Goal: Contribute content

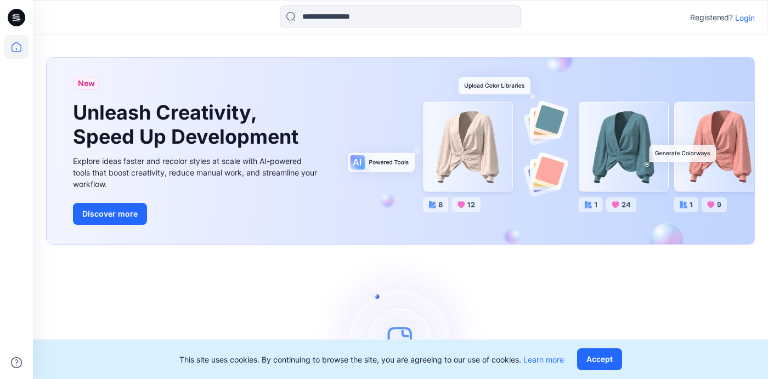
click at [588, 18] on p "Login" at bounding box center [745, 18] width 20 height 12
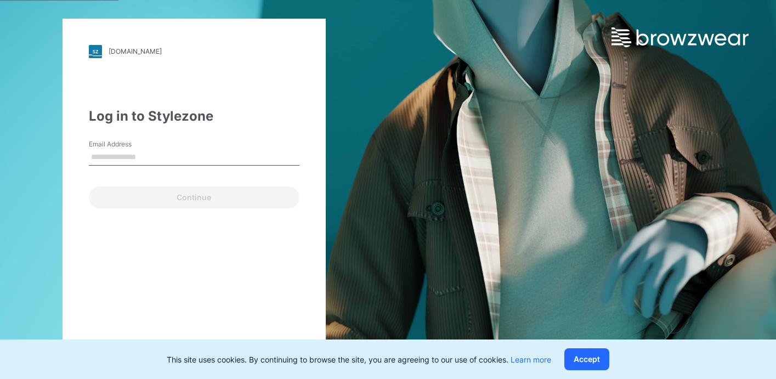
click at [146, 156] on input "Email Address" at bounding box center [194, 157] width 211 height 16
type input "**********"
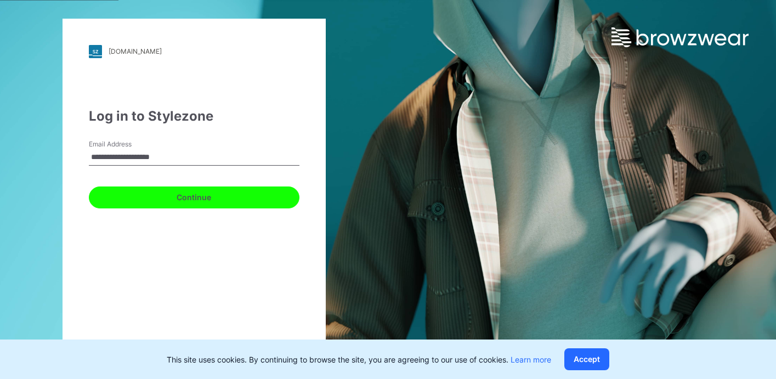
click at [174, 195] on button "Continue" at bounding box center [194, 197] width 211 height 22
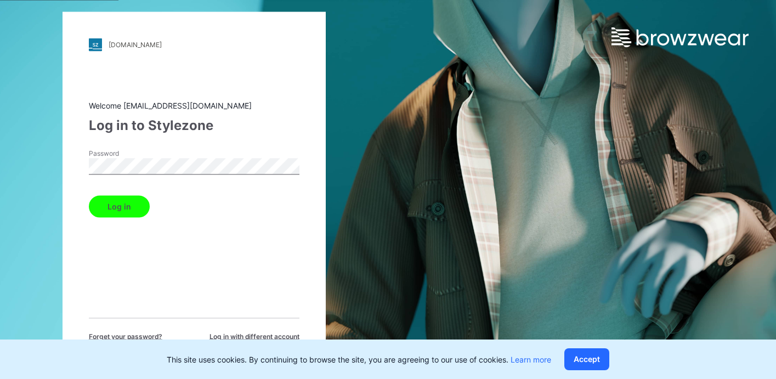
click at [42, 164] on div "[DOMAIN_NAME] Loading... Welcome [EMAIL_ADDRESS][DOMAIN_NAME] Log in to Stylezo…" at bounding box center [194, 189] width 388 height 379
click at [133, 209] on button "Log in" at bounding box center [119, 206] width 61 height 22
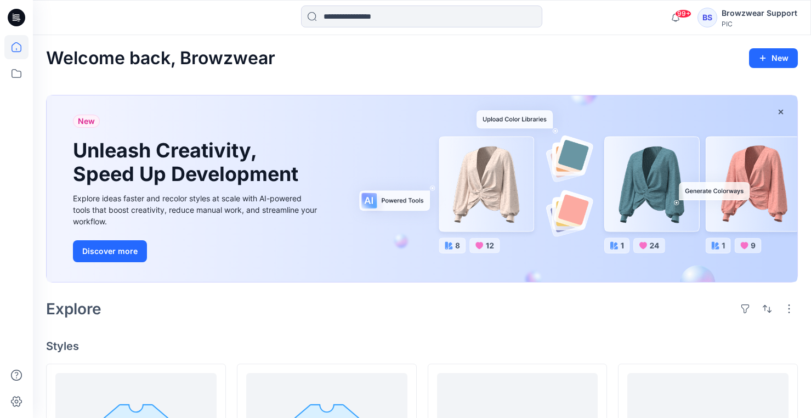
click at [588, 22] on div "BS" at bounding box center [708, 18] width 20 height 20
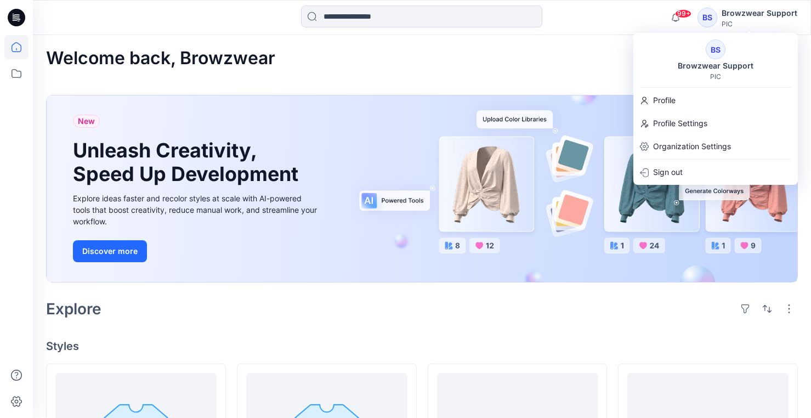
click at [588, 58] on div "BS" at bounding box center [716, 49] width 20 height 20
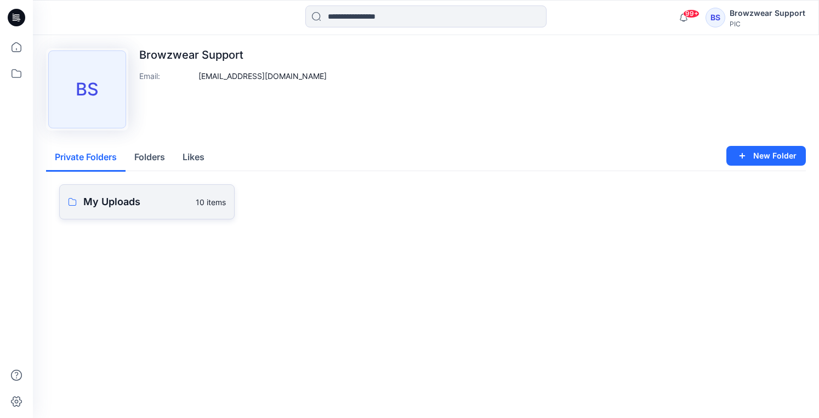
click at [119, 195] on p "My Uploads" at bounding box center [136, 201] width 106 height 15
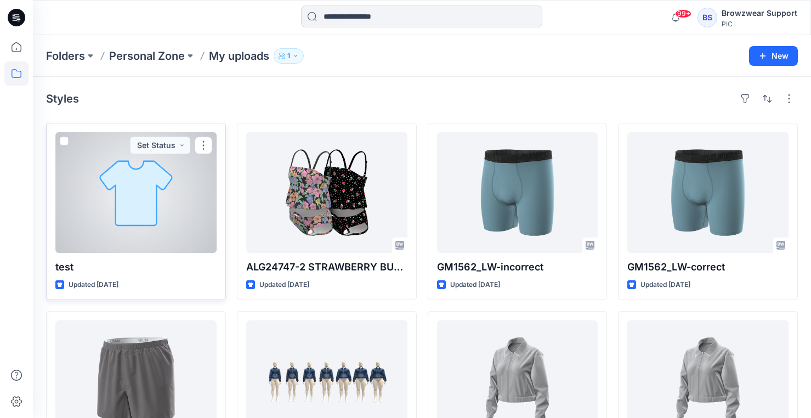
click at [126, 222] on div at bounding box center [135, 192] width 161 height 121
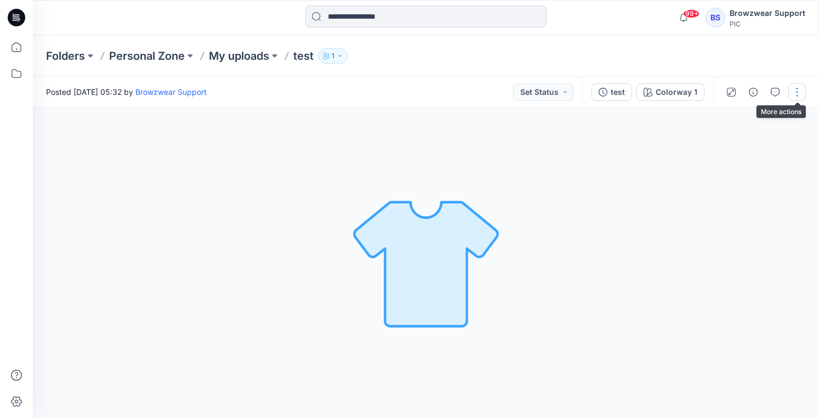
click at [588, 92] on button "button" at bounding box center [798, 92] width 18 height 18
click at [588, 149] on button "Edit" at bounding box center [751, 148] width 101 height 20
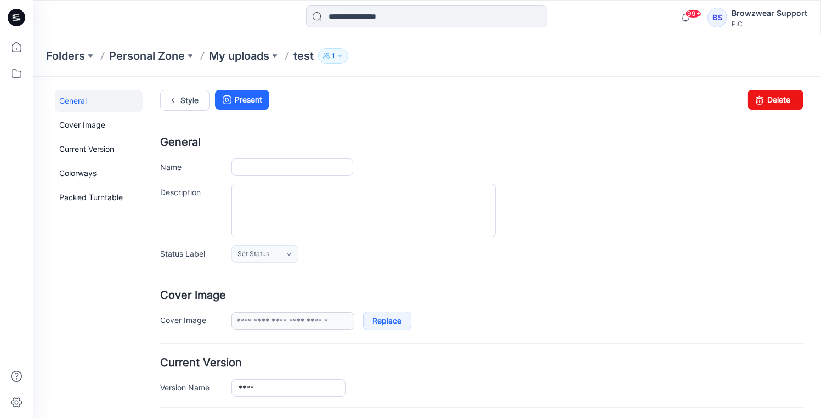
type input "****"
type input "**********"
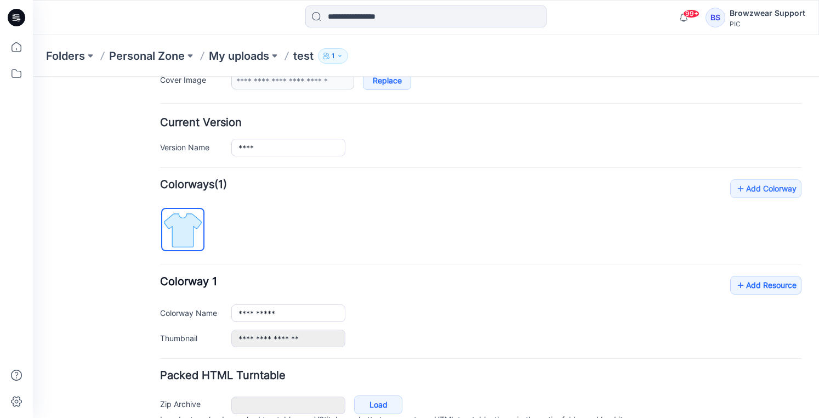
scroll to position [274, 0]
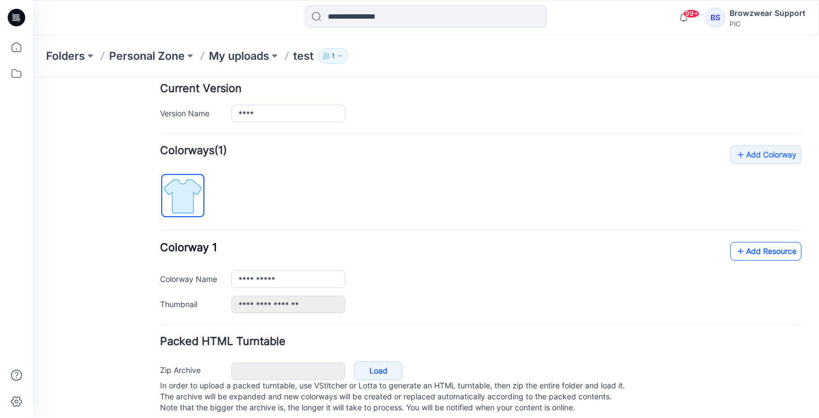
click at [755, 256] on link "Add Resource" at bounding box center [765, 251] width 71 height 19
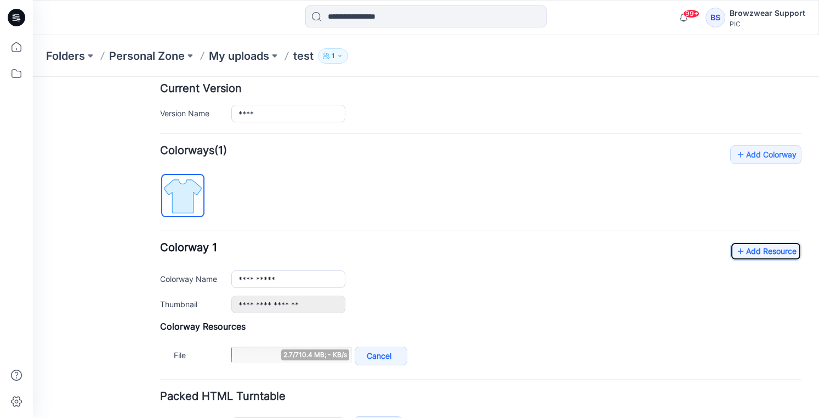
scroll to position [329, 0]
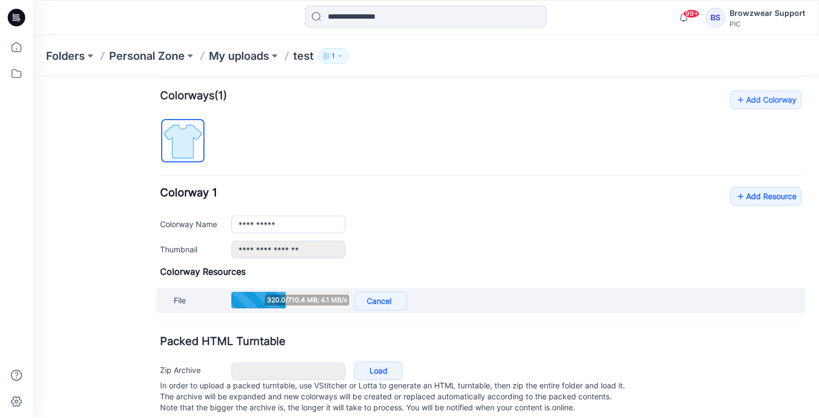
drag, startPoint x: 268, startPoint y: 300, endPoint x: 280, endPoint y: 302, distance: 11.6
click at [280, 302] on span "320.0/710.4 MB; 4.1 MB/s" at bounding box center [307, 299] width 84 height 11
drag, startPoint x: 267, startPoint y: 297, endPoint x: 278, endPoint y: 299, distance: 11.6
click at [278, 299] on span "340.0/710.4 MB; 3.9 MB/s" at bounding box center [306, 299] width 86 height 11
click at [387, 301] on link "Cancel" at bounding box center [381, 301] width 53 height 19
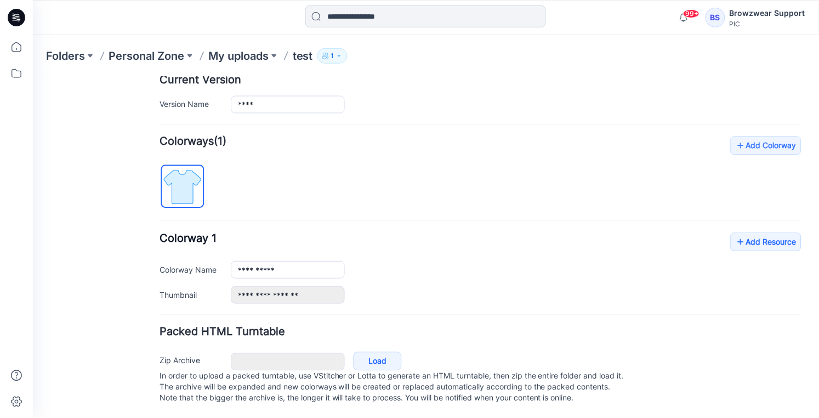
scroll to position [288, 0]
click at [769, 237] on link "Add Resource" at bounding box center [765, 241] width 71 height 19
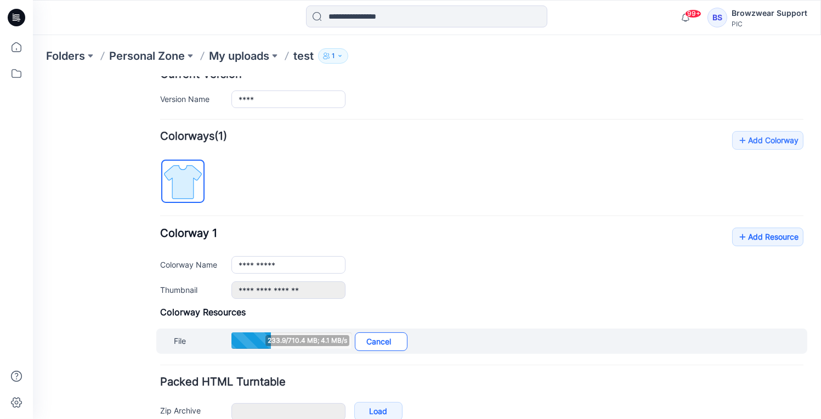
click at [381, 335] on link "Cancel" at bounding box center [381, 341] width 53 height 19
